Goal: Information Seeking & Learning: Learn about a topic

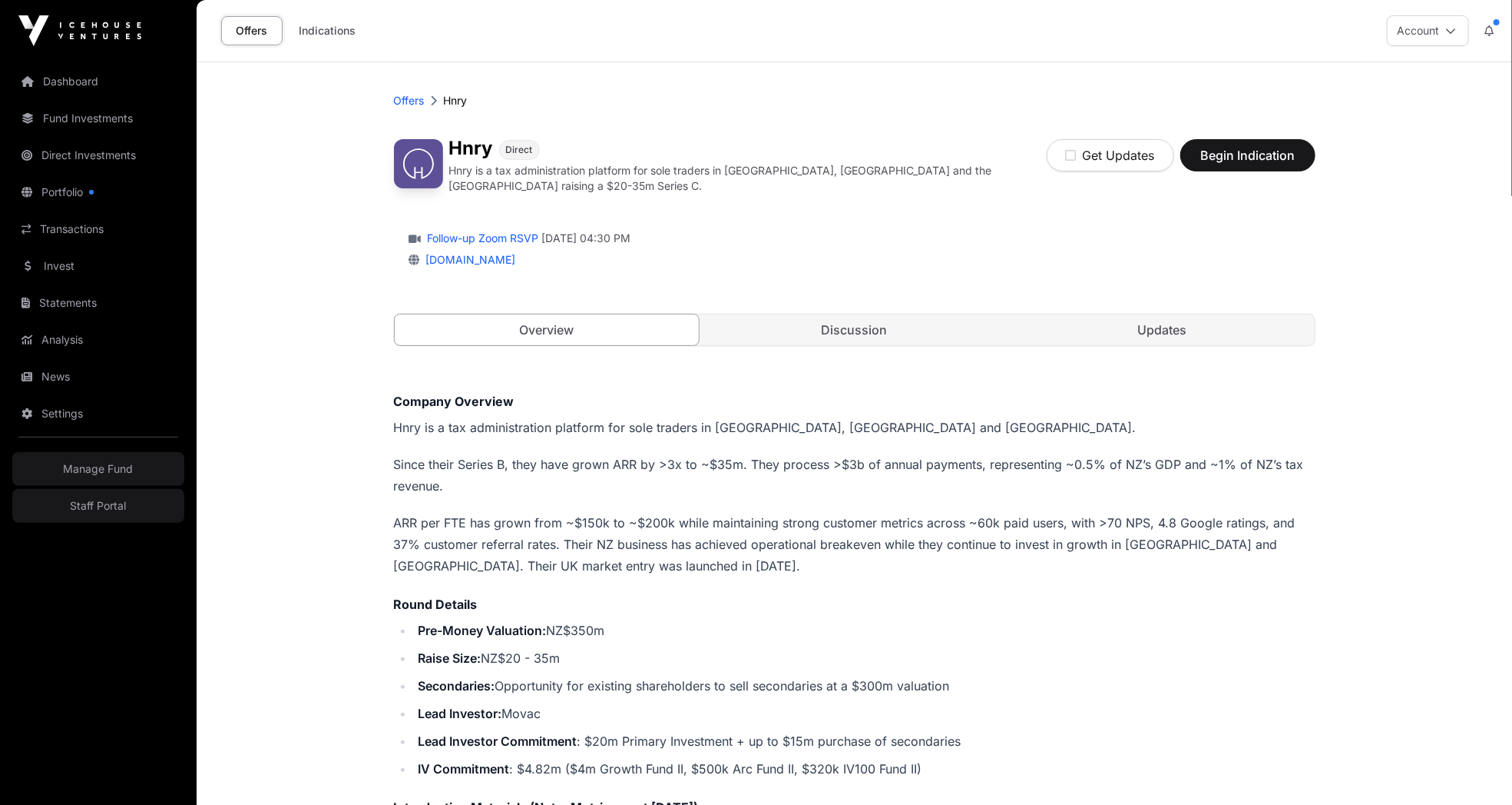
click at [501, 230] on link "Follow-up Zoom RSVP" at bounding box center [482, 238] width 114 height 16
click at [810, 480] on p "Since their Series B, they have grown ARR by >3x to ~$35m. They process >$3b of…" at bounding box center [855, 475] width 922 height 43
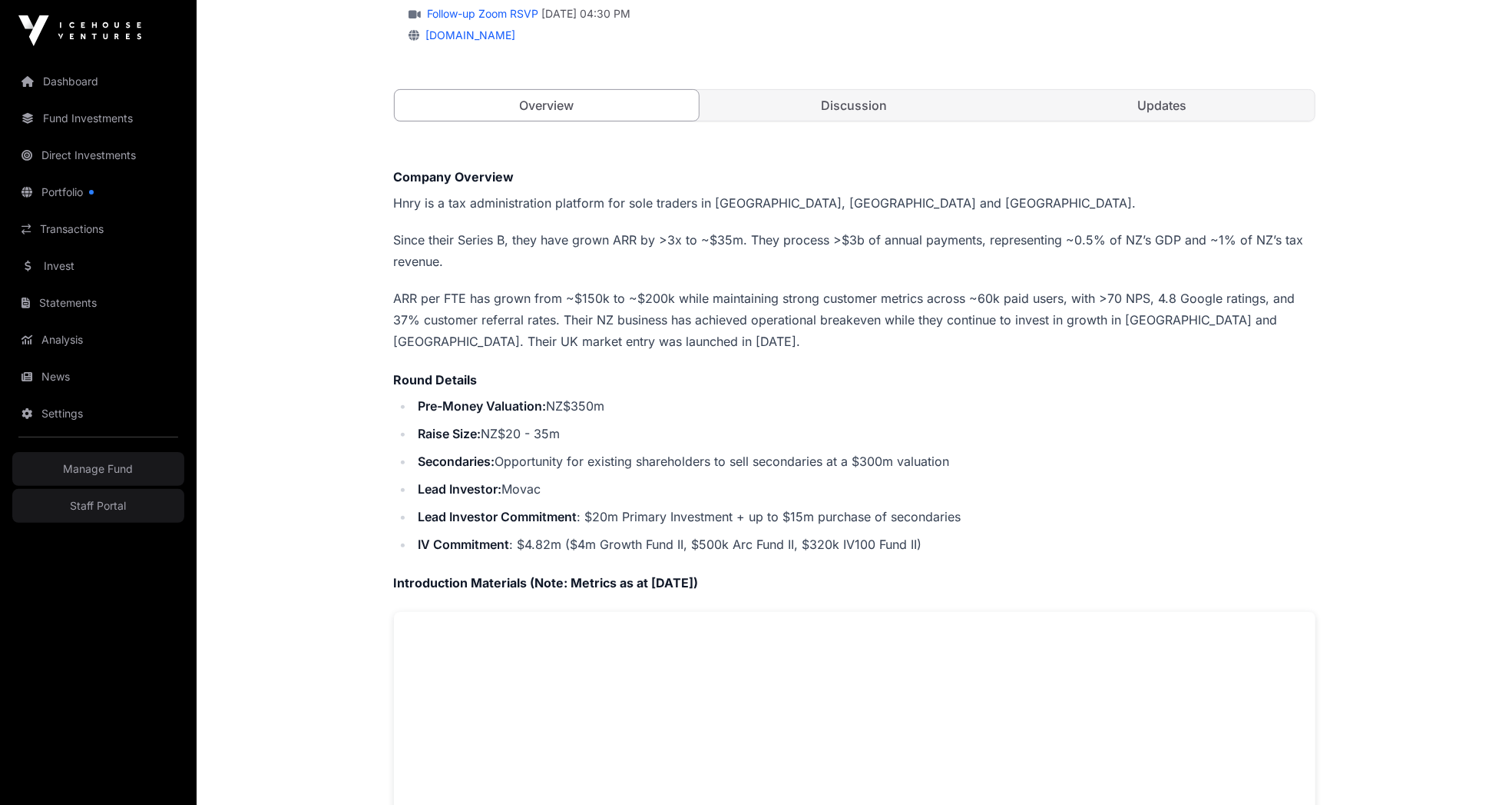
scroll to position [224, 0]
click at [772, 398] on li "Pre-Money Valuation: NZ$350m" at bounding box center [865, 406] width 902 height 21
click at [703, 433] on ul "Pre-Money Valuation: NZ$350m Raise Size: NZ$20 - 35m Secondaries: Opportunity f…" at bounding box center [855, 475] width 922 height 160
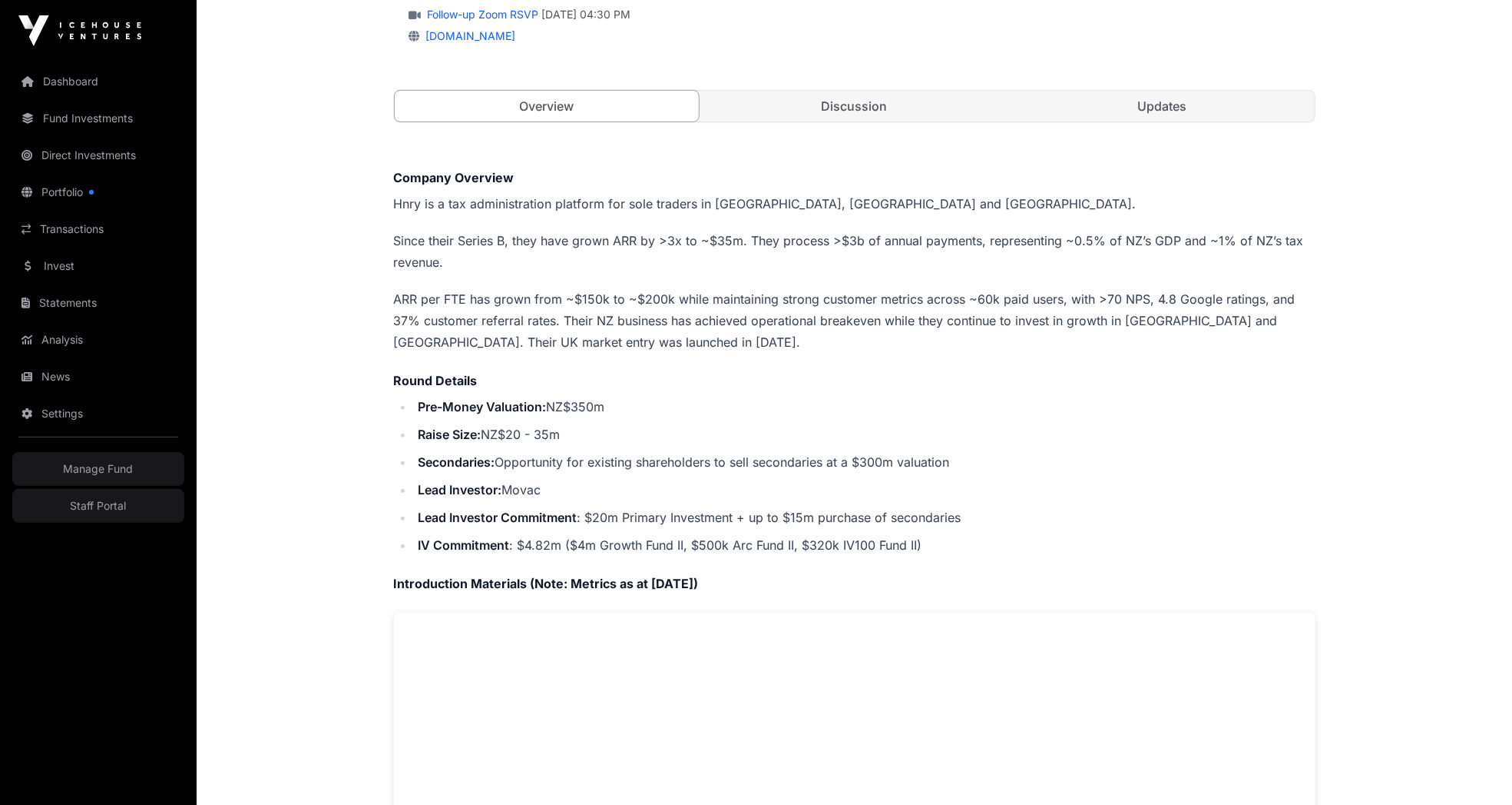
click at [703, 433] on ul "Pre-Money Valuation: NZ$350m Raise Size: NZ$20 - 35m Secondaries: Opportunity f…" at bounding box center [855, 475] width 922 height 160
click at [713, 424] on li "Raise Size: NZ$20 - 35m" at bounding box center [865, 434] width 902 height 21
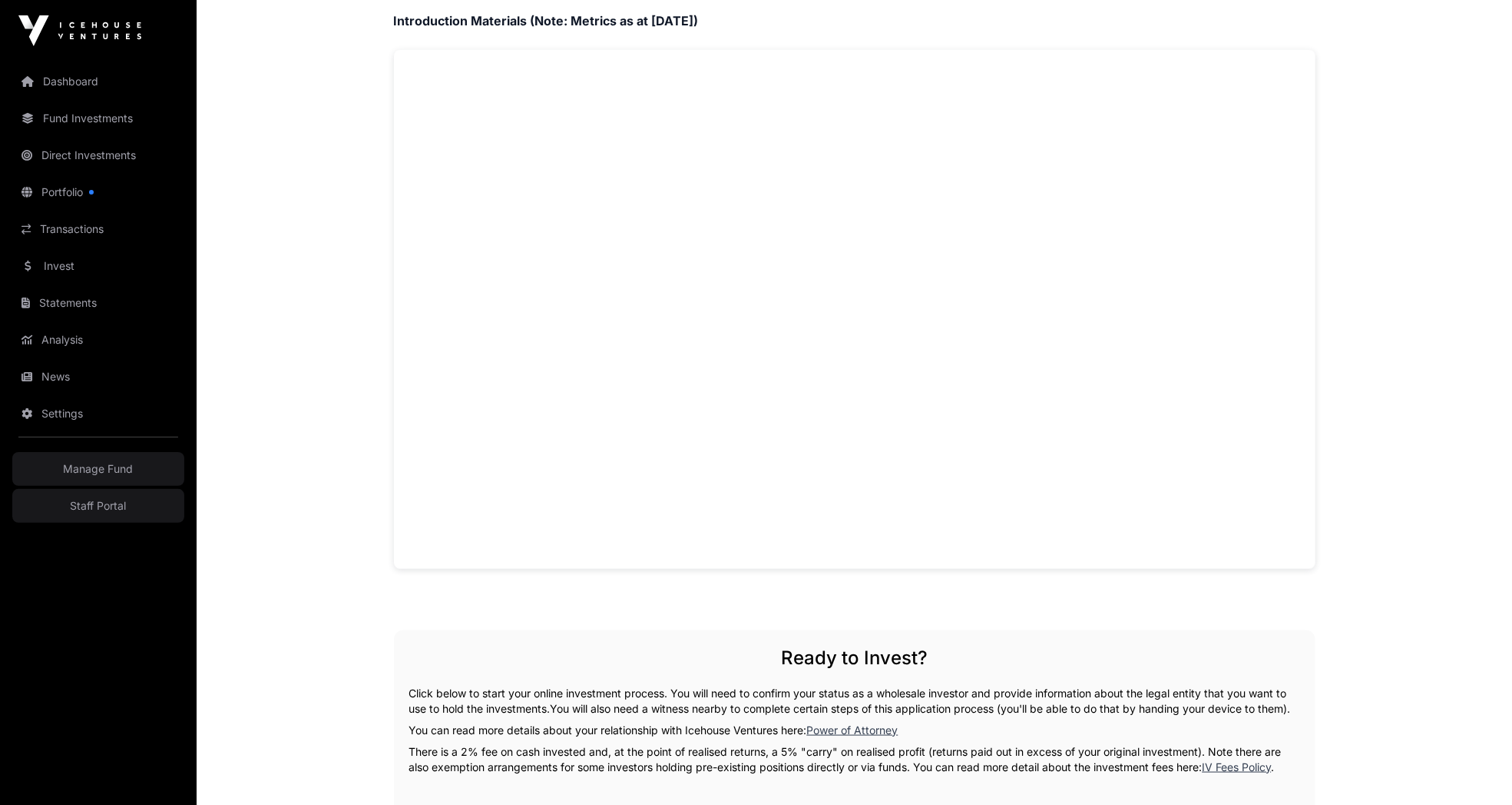
scroll to position [785, 0]
